Goal: Use online tool/utility: Utilize a website feature to perform a specific function

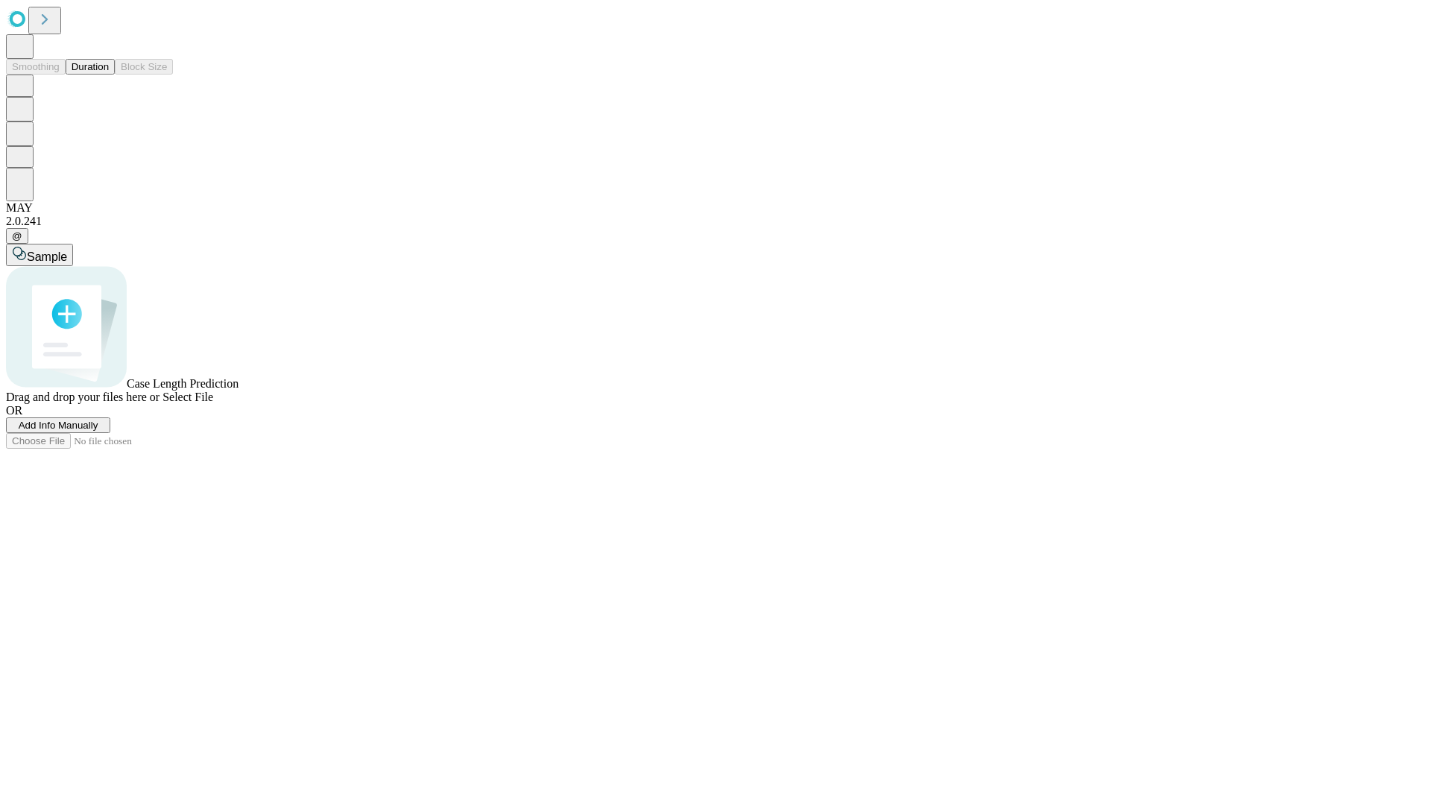
click at [98, 431] on span "Add Info Manually" at bounding box center [59, 425] width 80 height 11
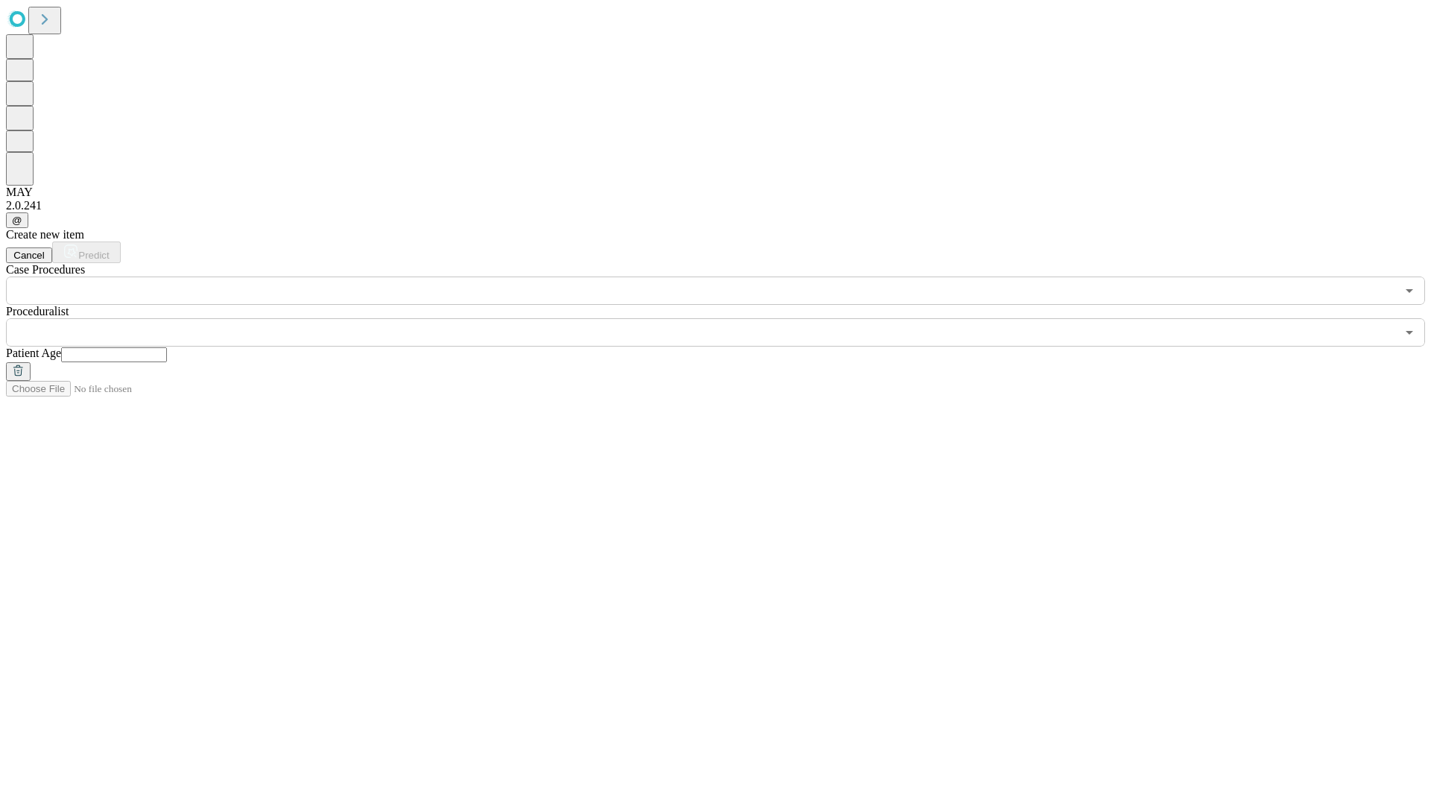
click at [167, 347] on input "text" at bounding box center [114, 354] width 106 height 15
type input "**"
click at [726, 318] on input "text" at bounding box center [701, 332] width 1390 height 28
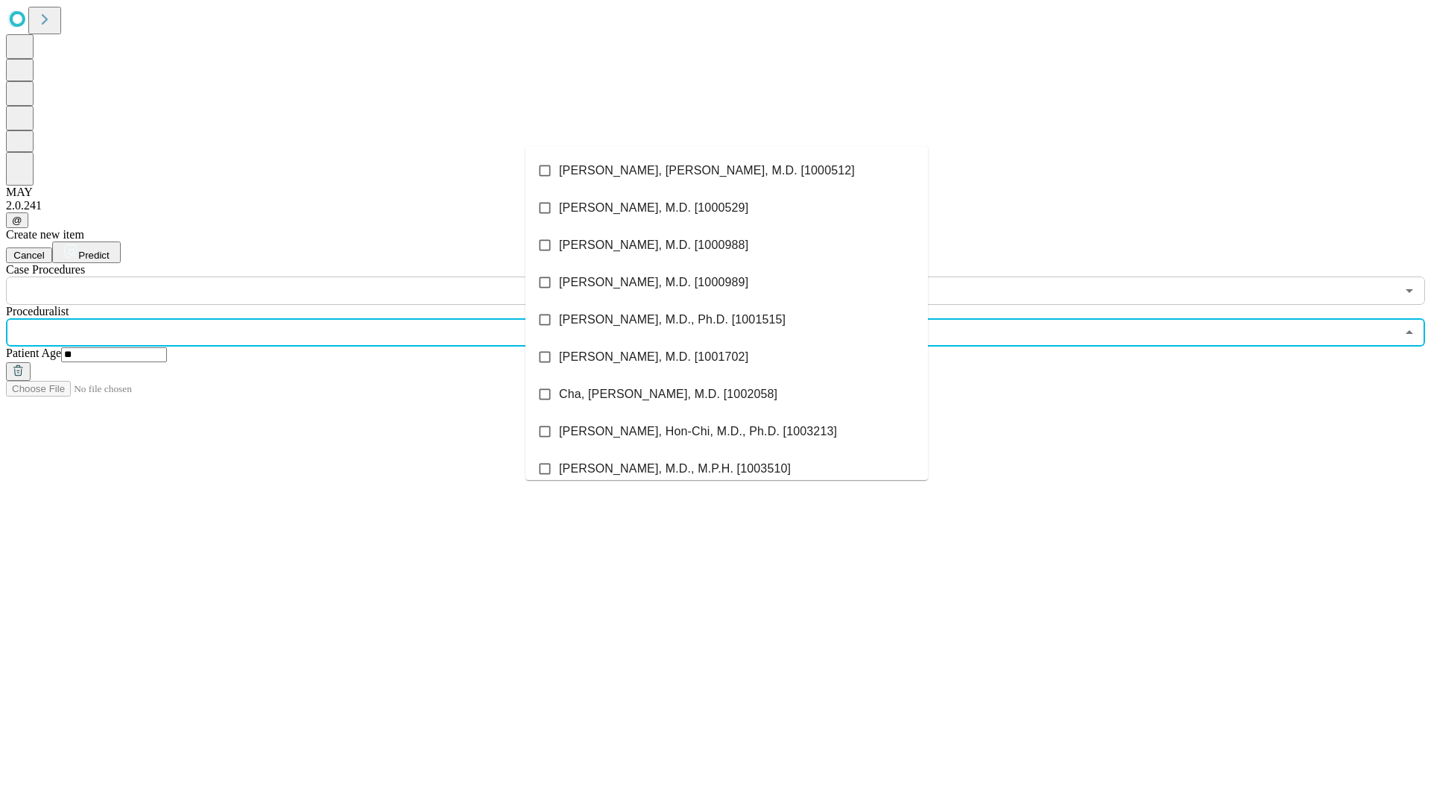
click at [727, 171] on li "[PERSON_NAME], [PERSON_NAME], M.D. [1000512]" at bounding box center [726, 170] width 402 height 37
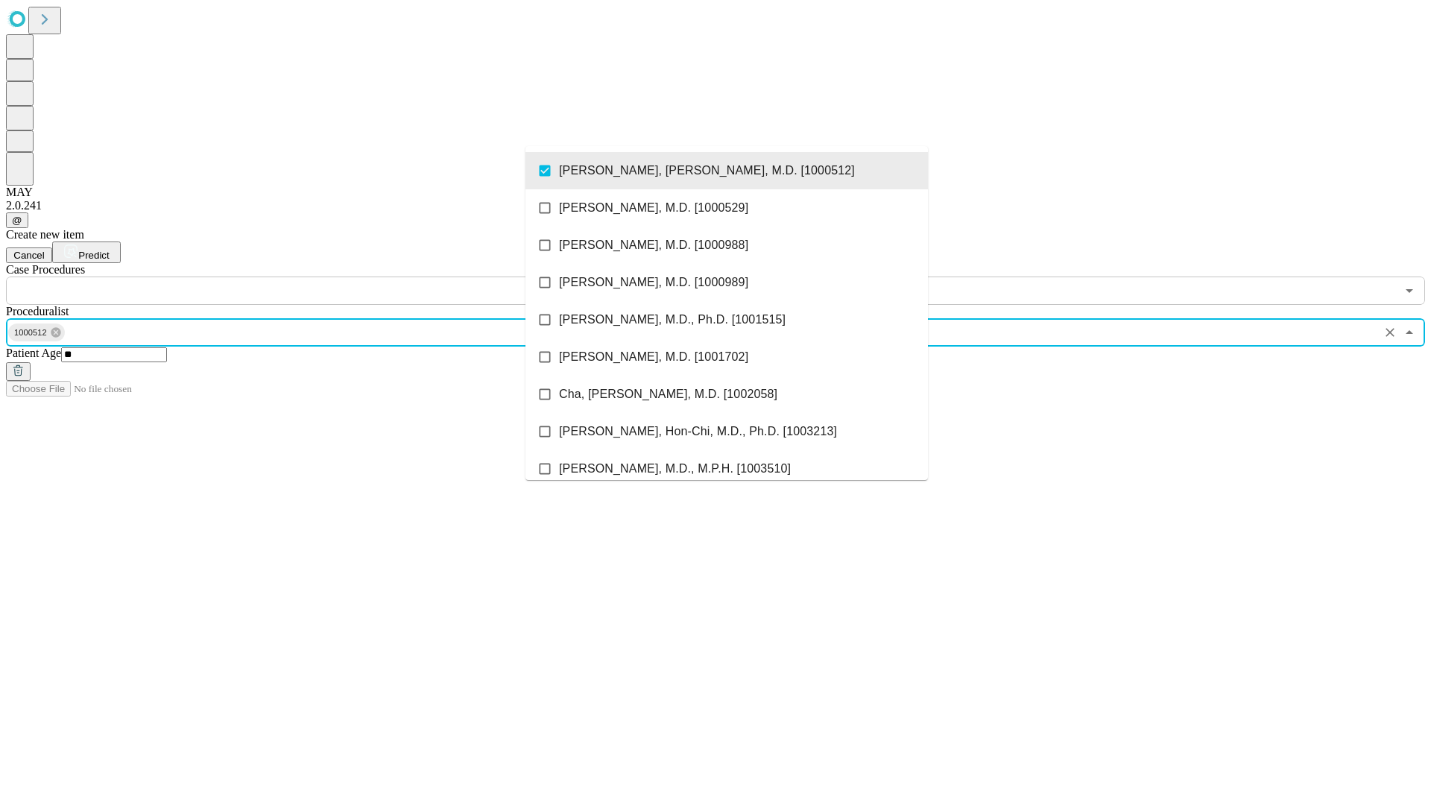
click at [313, 276] on input "text" at bounding box center [701, 290] width 1390 height 28
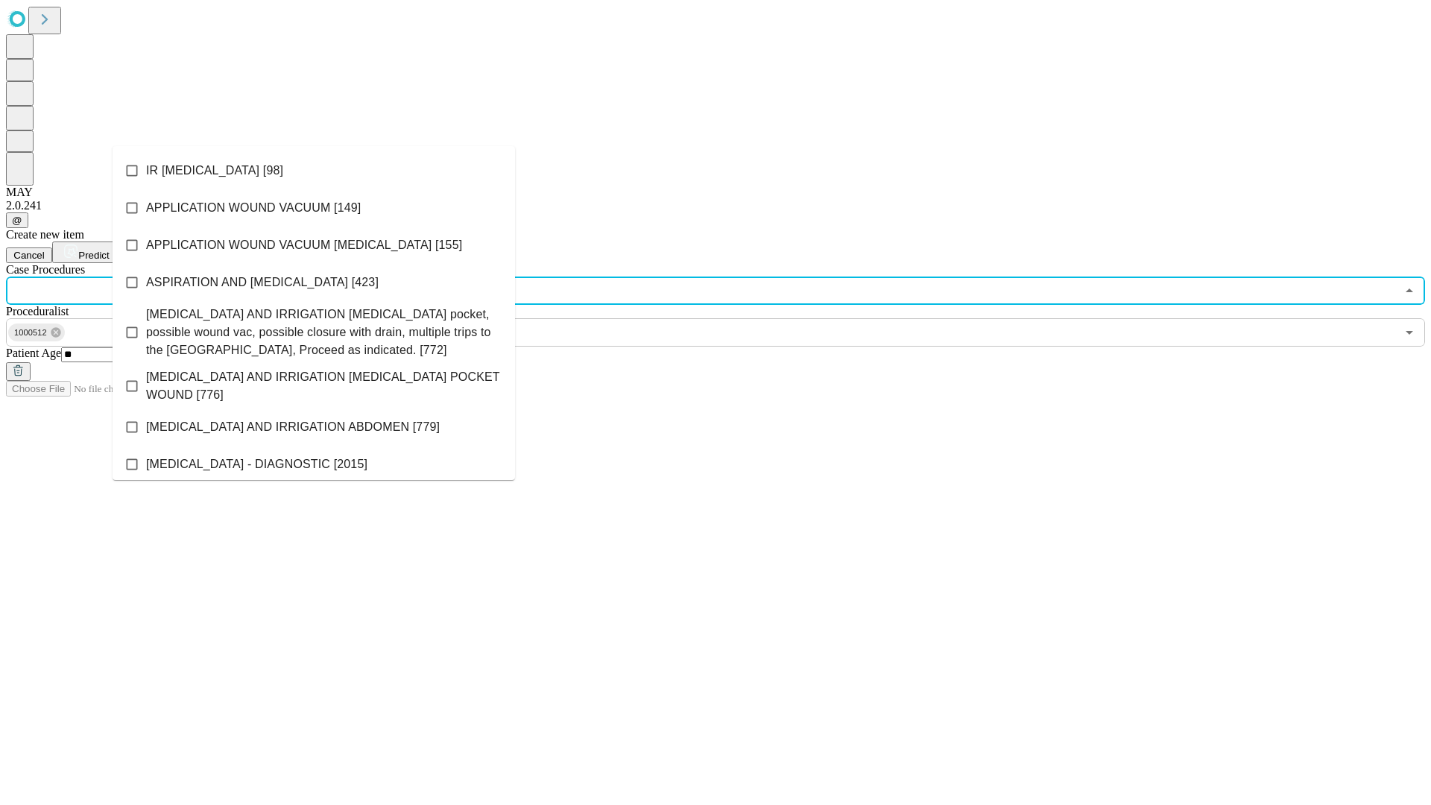
click at [314, 171] on li "IR [MEDICAL_DATA] [98]" at bounding box center [314, 170] width 402 height 37
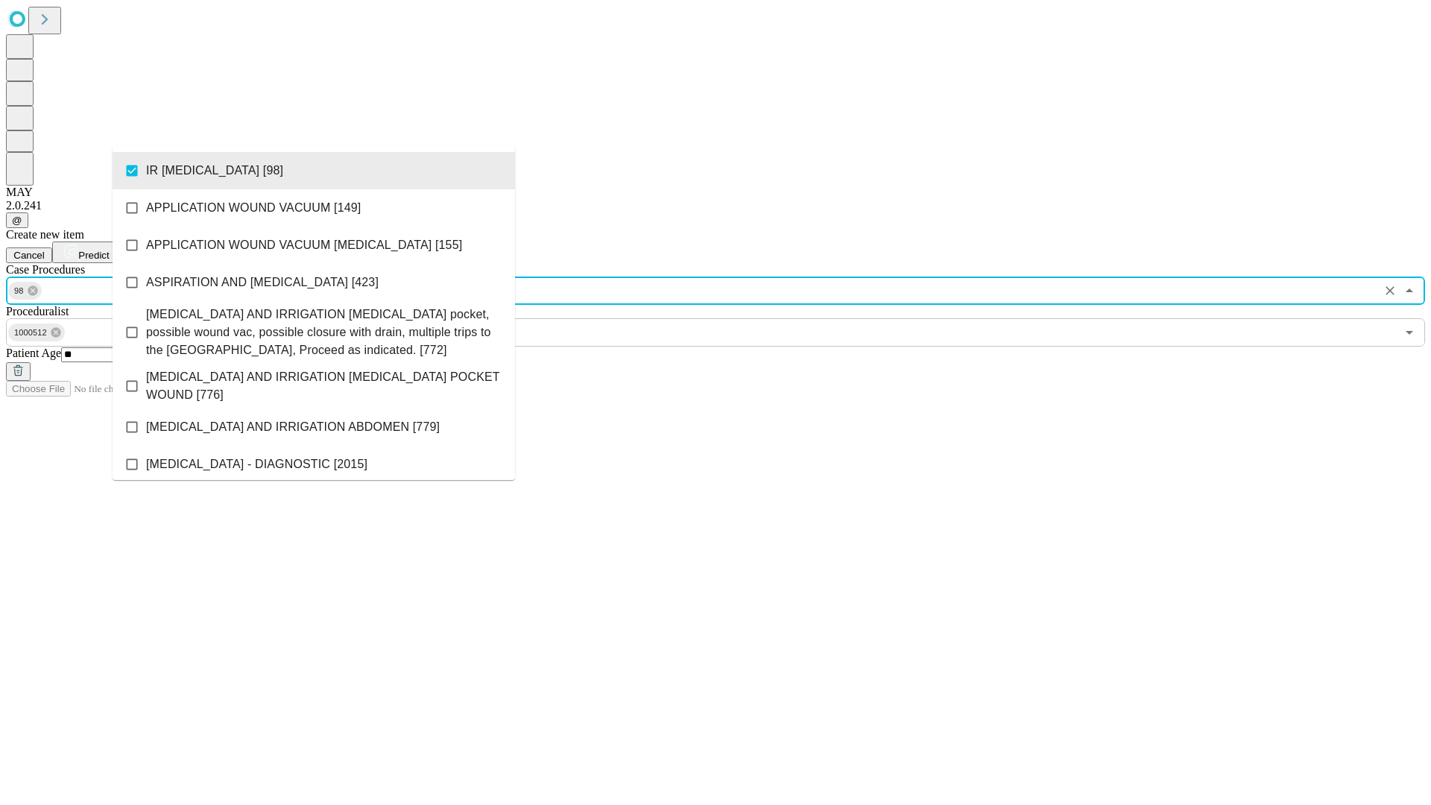
click at [109, 250] on span "Predict" at bounding box center [93, 255] width 31 height 11
